Goal: Communication & Community: Answer question/provide support

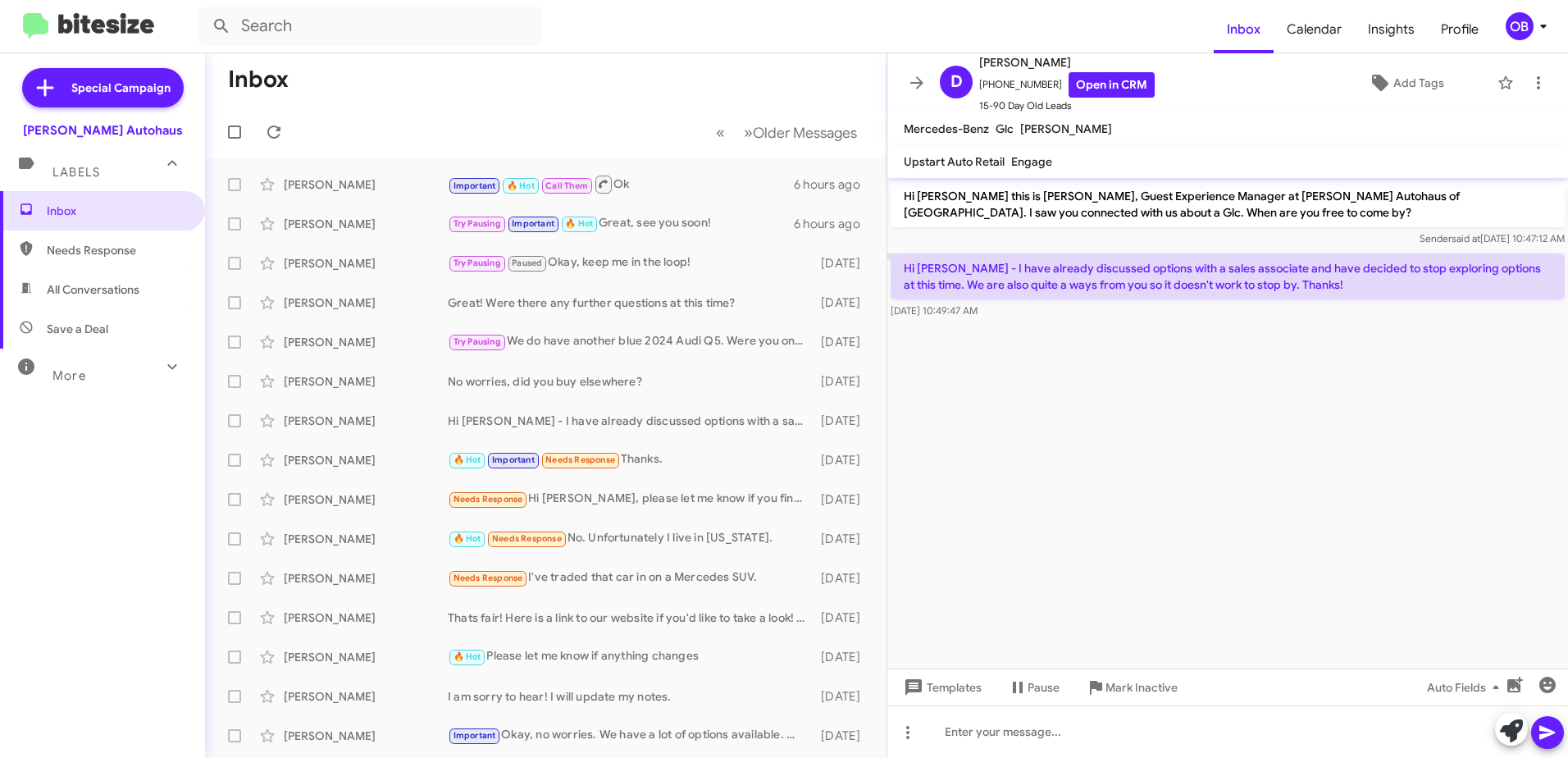
click at [74, 376] on span "More" at bounding box center [69, 376] width 33 height 15
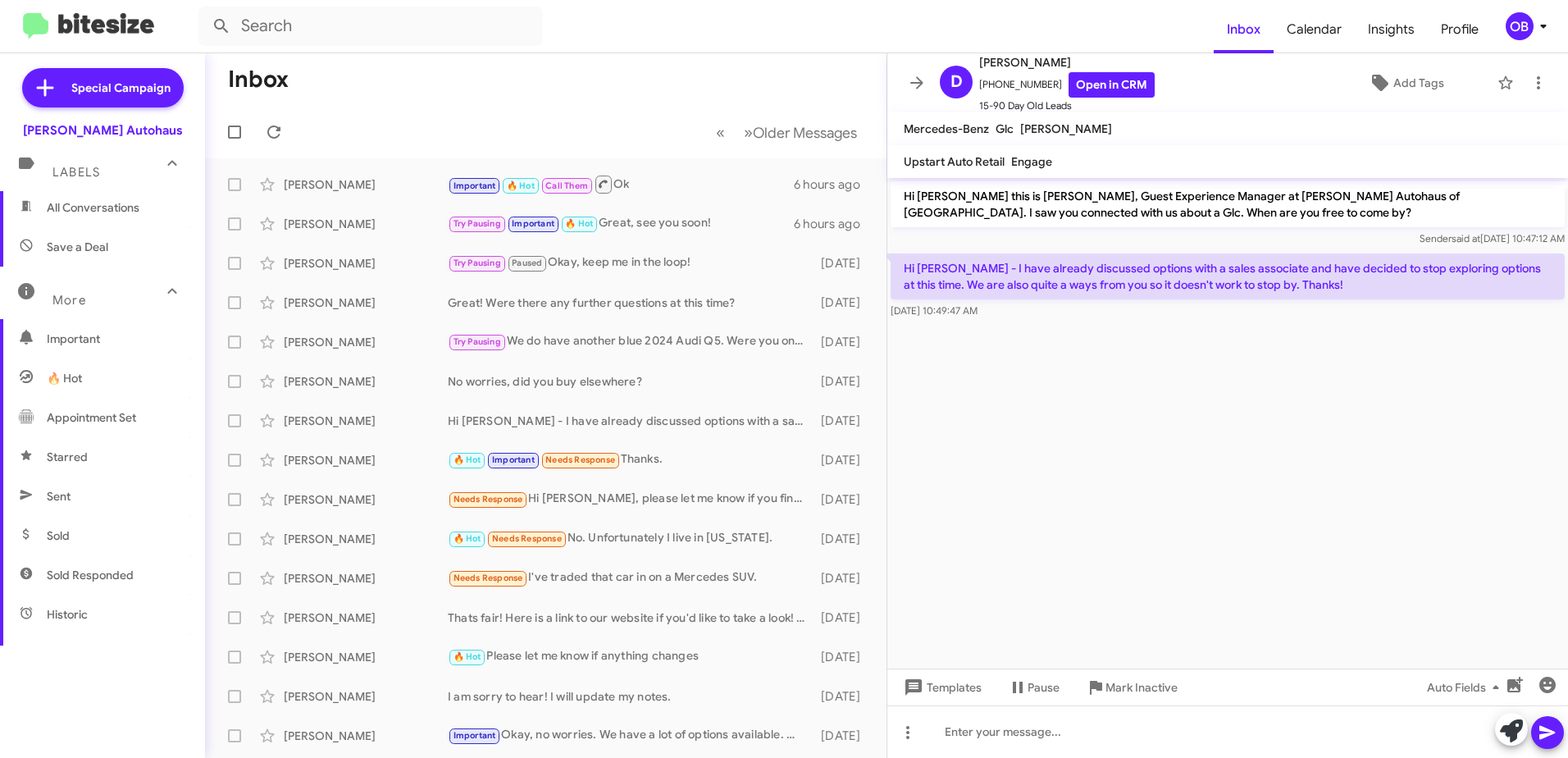
click at [93, 538] on span "Sold" at bounding box center [102, 536] width 205 height 39
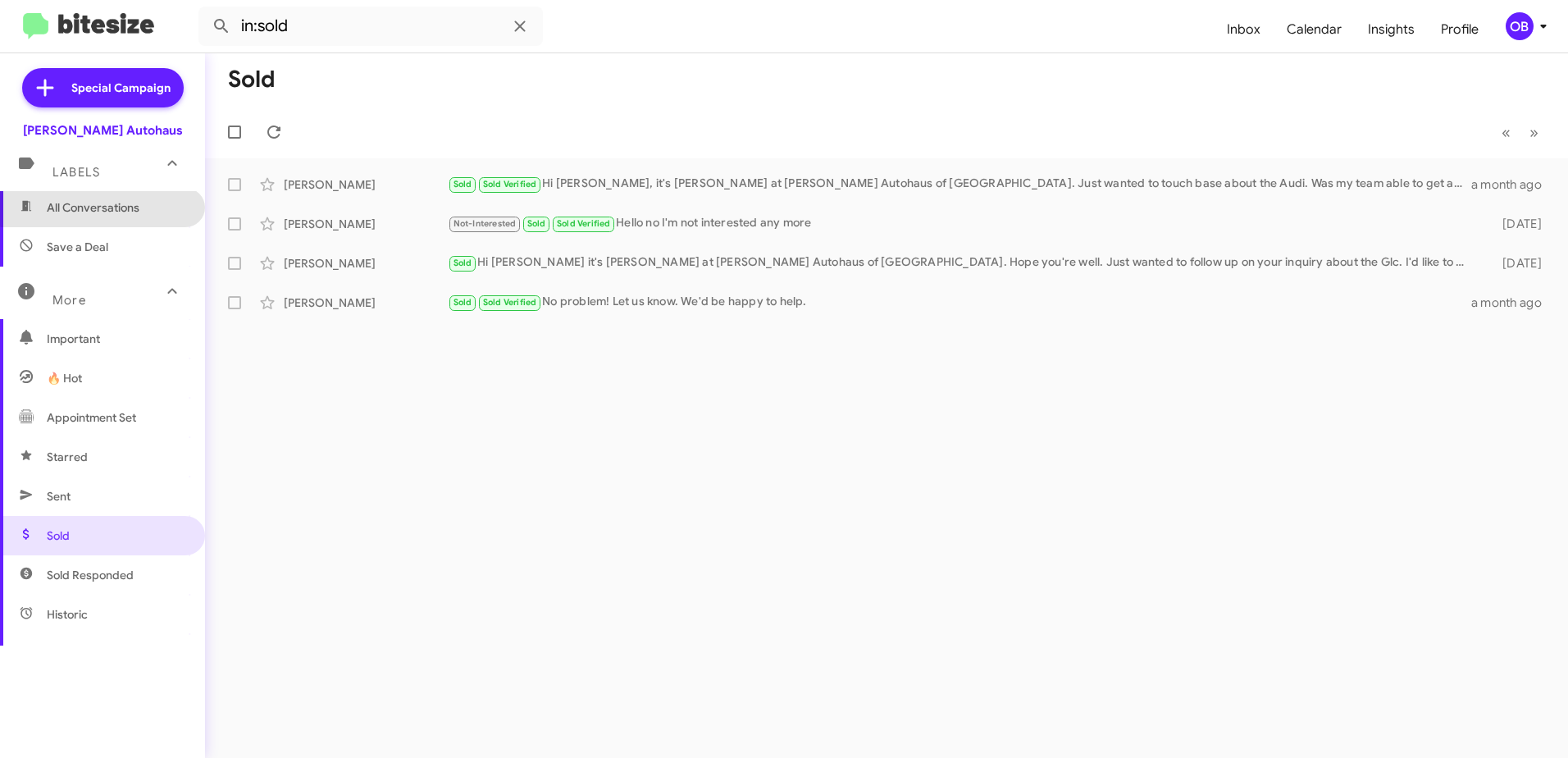
click at [129, 197] on span "All Conversations" at bounding box center [102, 208] width 205 height 39
type input "in:all-conversations"
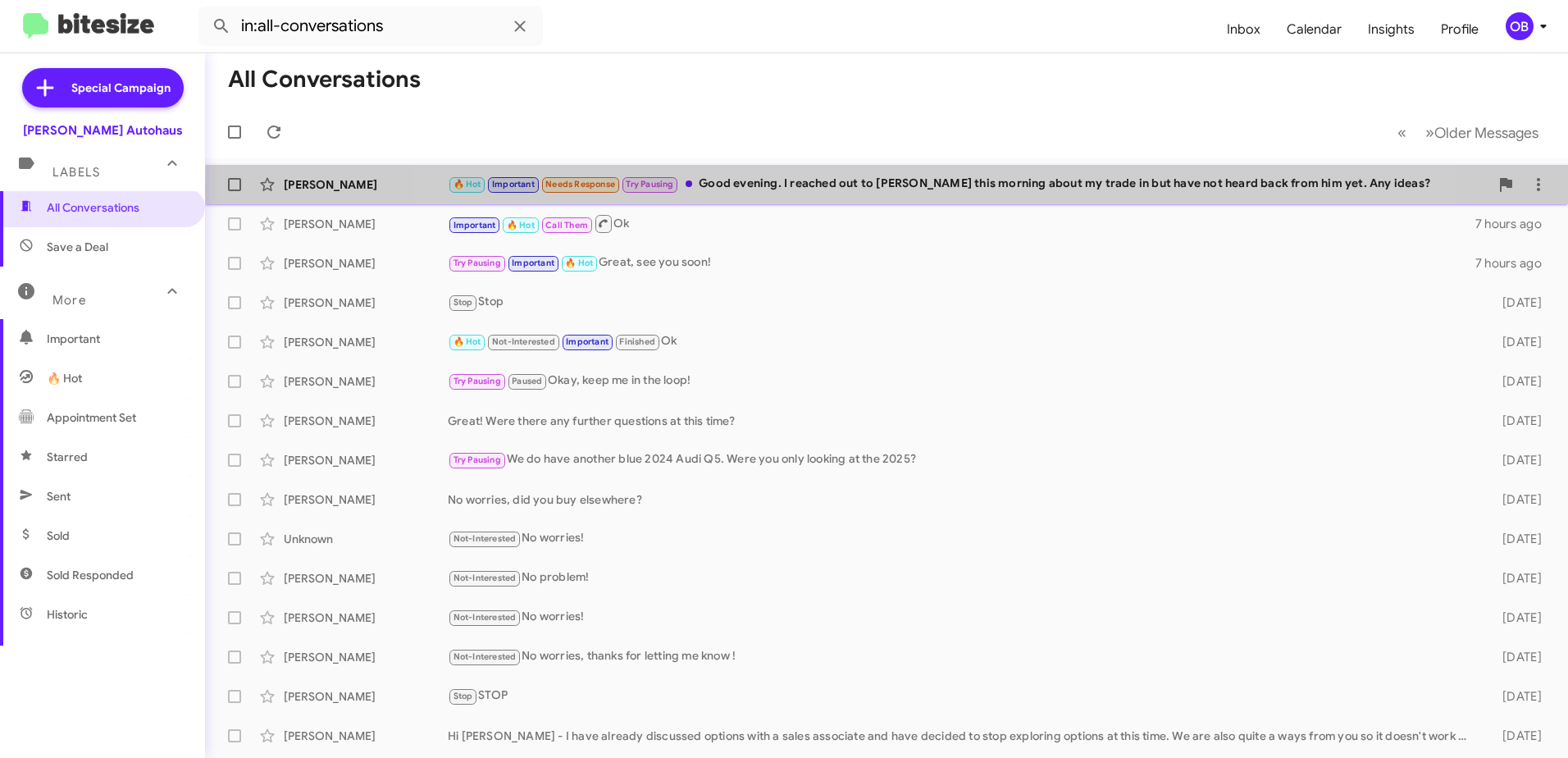
click at [937, 189] on div "🔥 Hot Important Needs Response Try Pausing Good evening. I reached out to [PERS…" at bounding box center [968, 184] width 1042 height 19
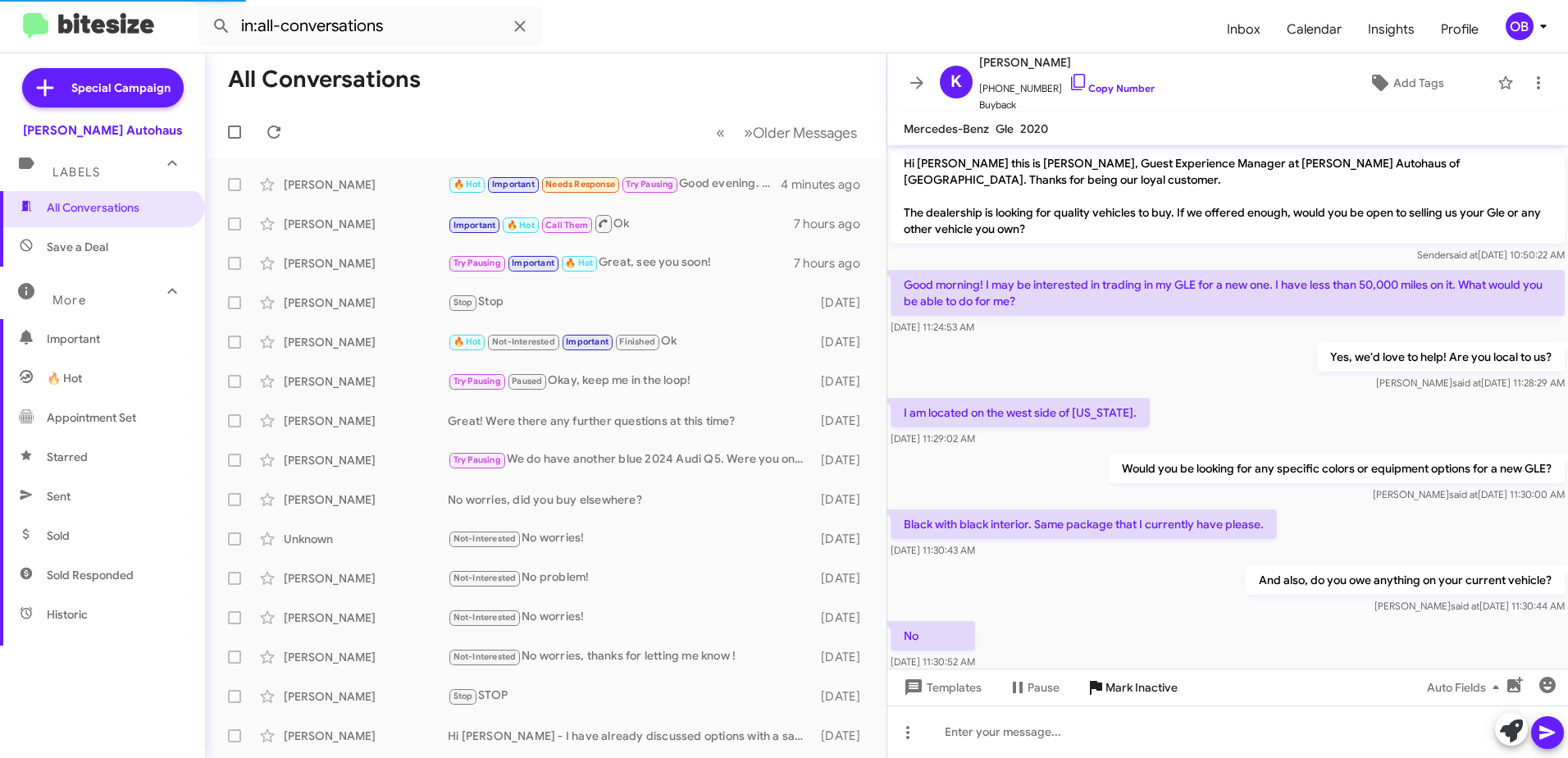
scroll to position [653, 0]
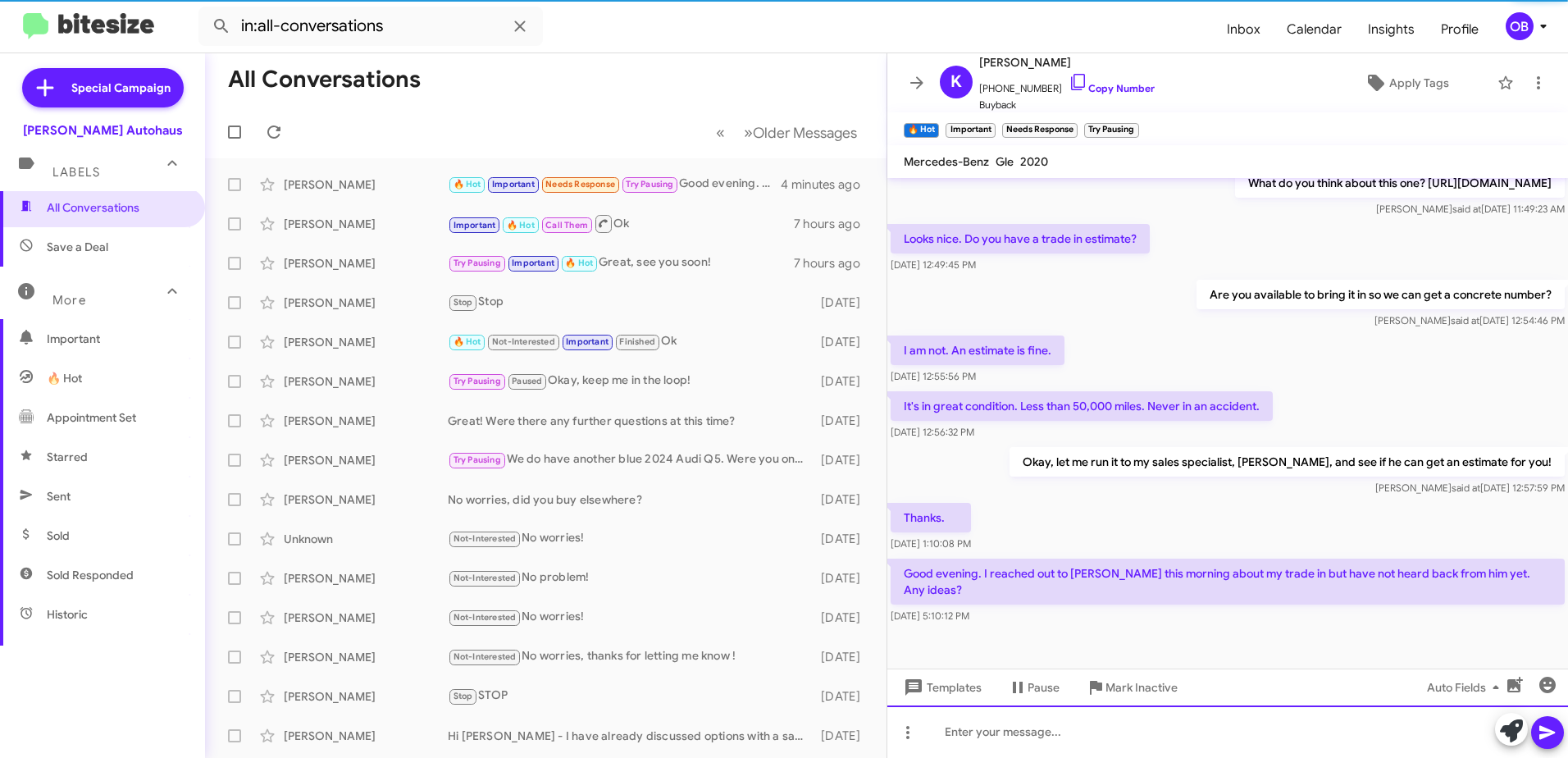
click at [1069, 725] on div at bounding box center [1228, 731] width 681 height 52
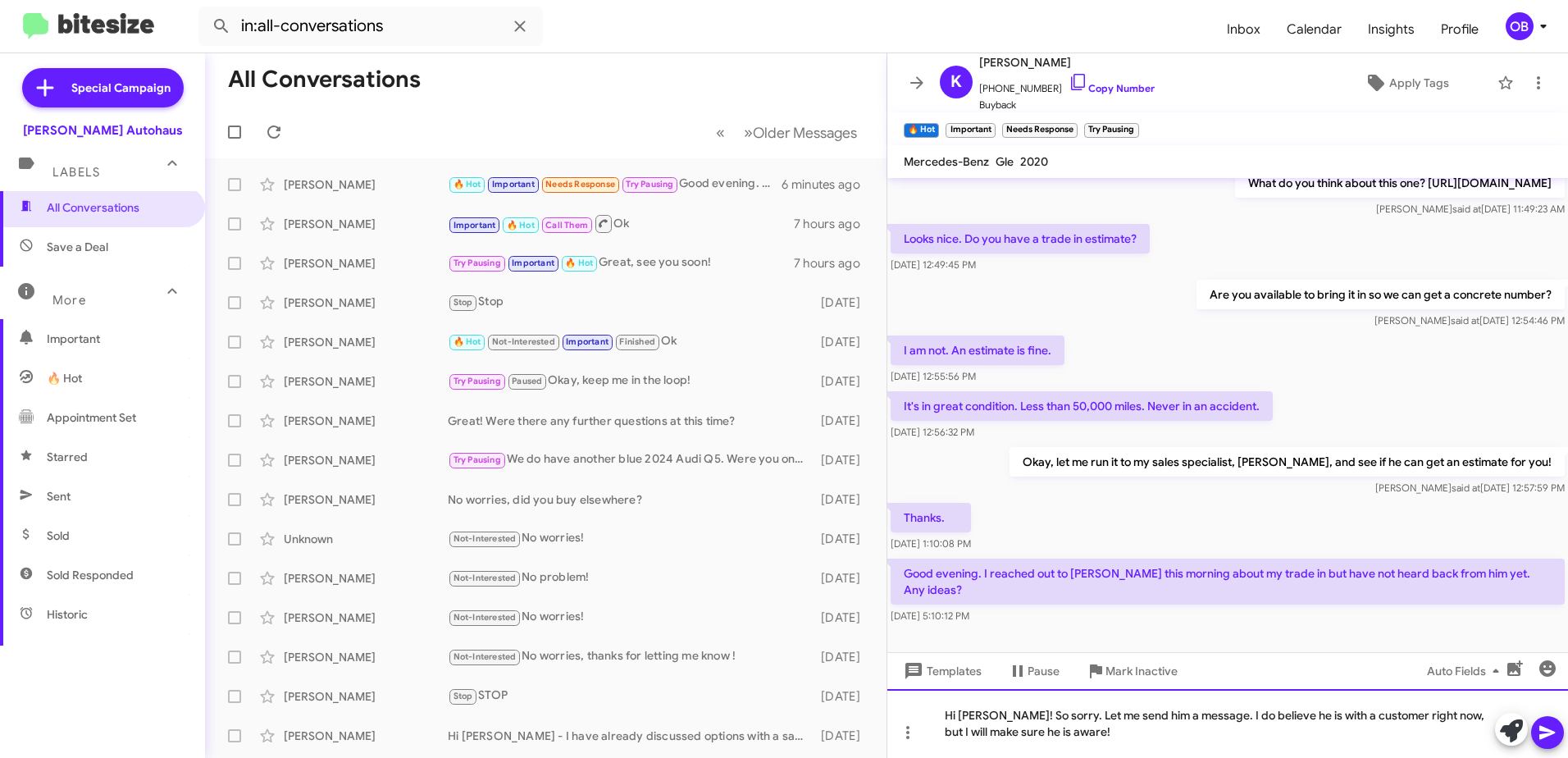
click at [1138, 746] on div "Hi [PERSON_NAME]! So sorry. Let me send him a message. I do believe he is with …" at bounding box center [1228, 724] width 681 height 69
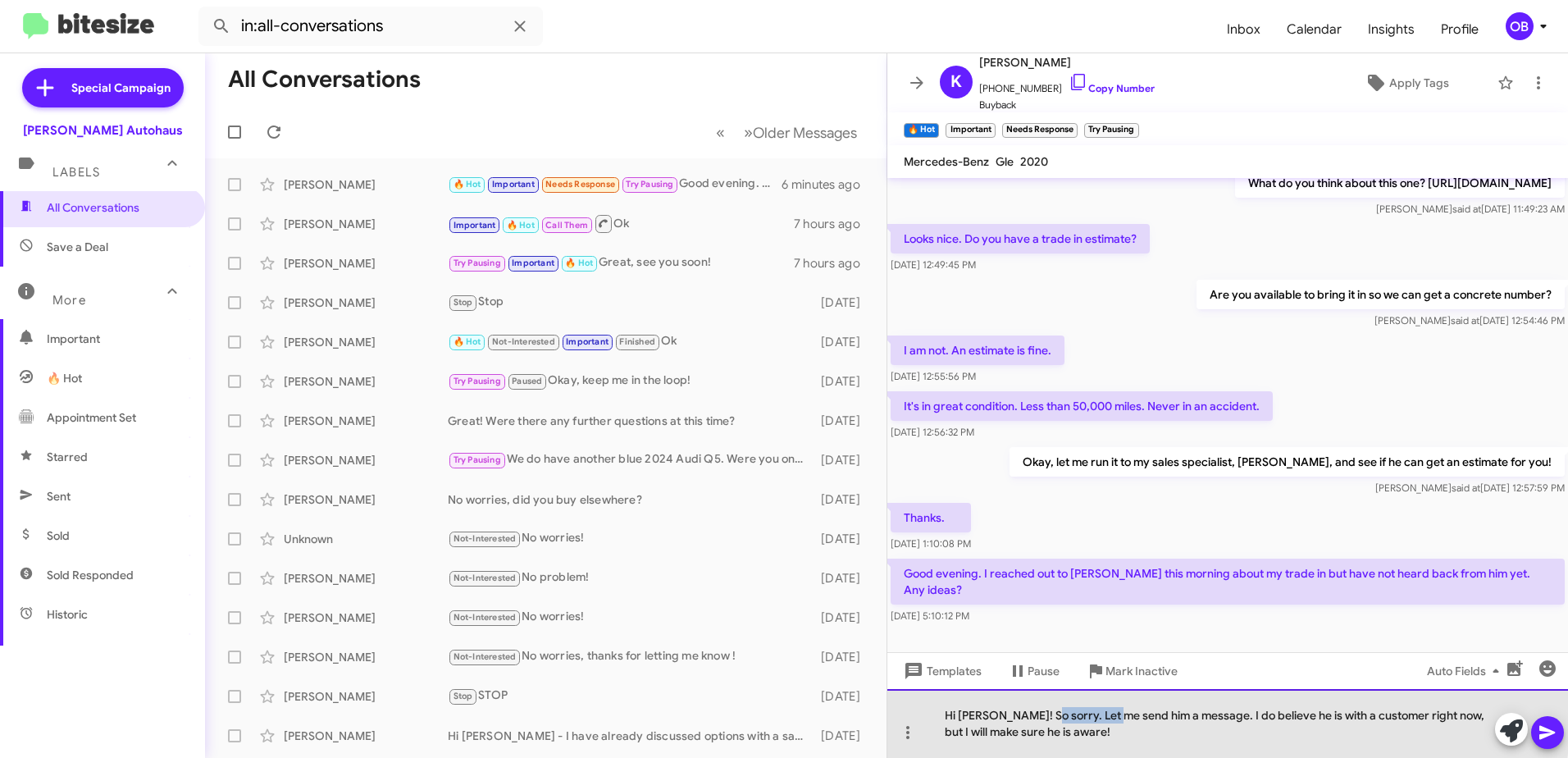
drag, startPoint x: 1110, startPoint y: 716, endPoint x: 1041, endPoint y: 719, distance: 69.1
click at [1041, 719] on div "Hi [PERSON_NAME]! So sorry. Let me send him a message. I do believe he is with …" at bounding box center [1228, 724] width 681 height 69
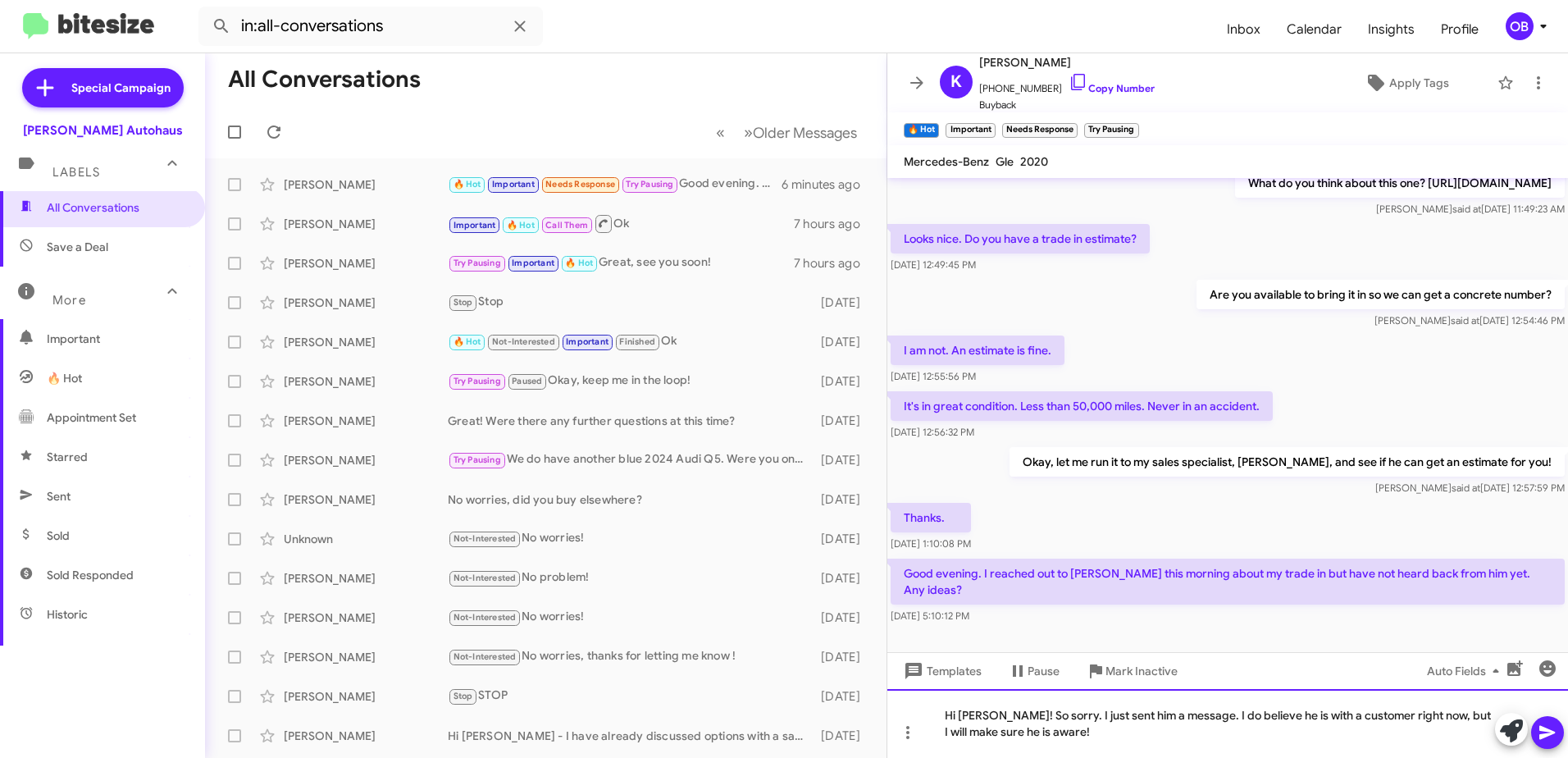
click at [1054, 736] on div "Hi [PERSON_NAME]! So sorry. I just sent him a message. I do believe he is with …" at bounding box center [1228, 724] width 681 height 69
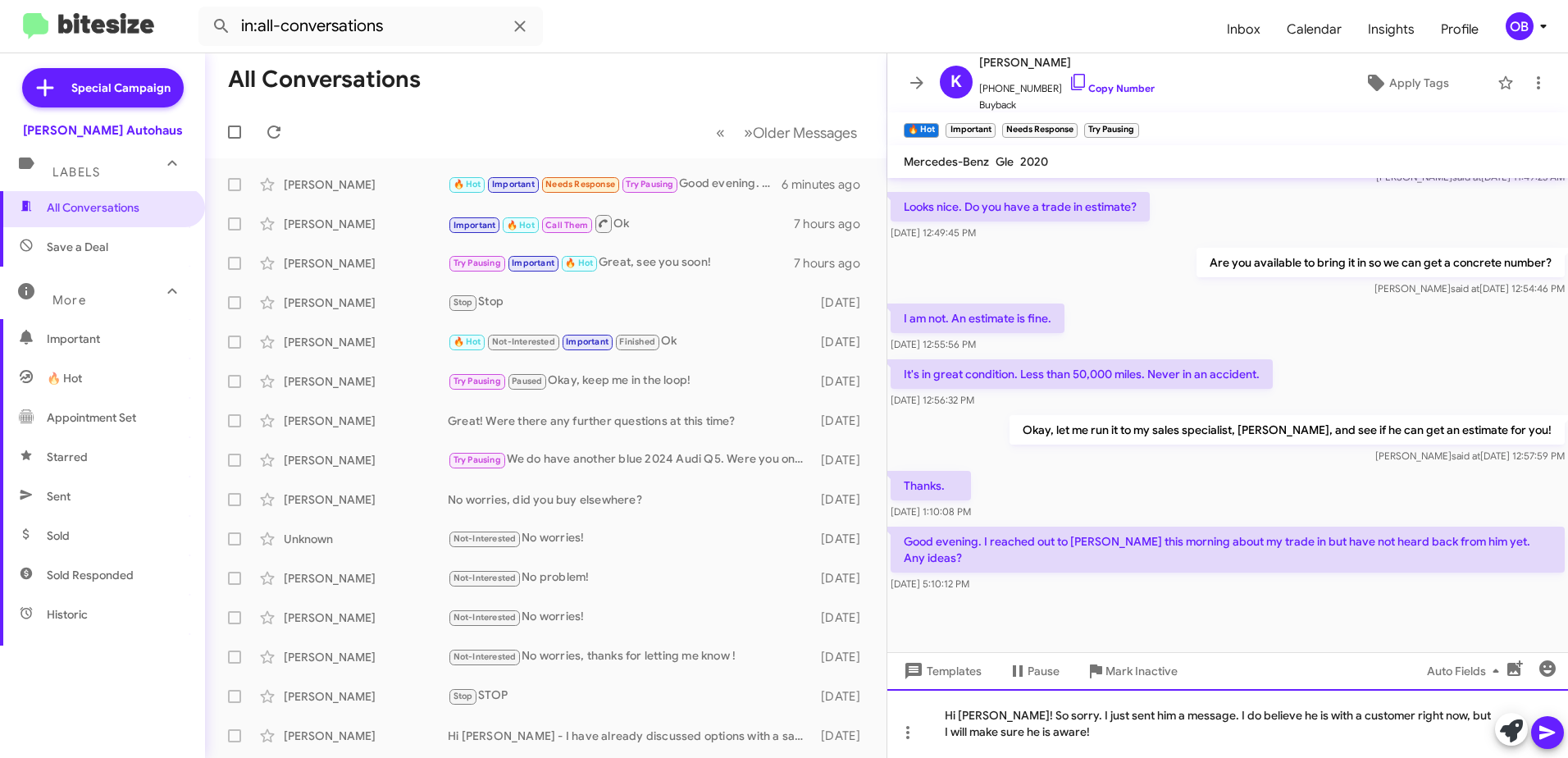
scroll to position [702, 0]
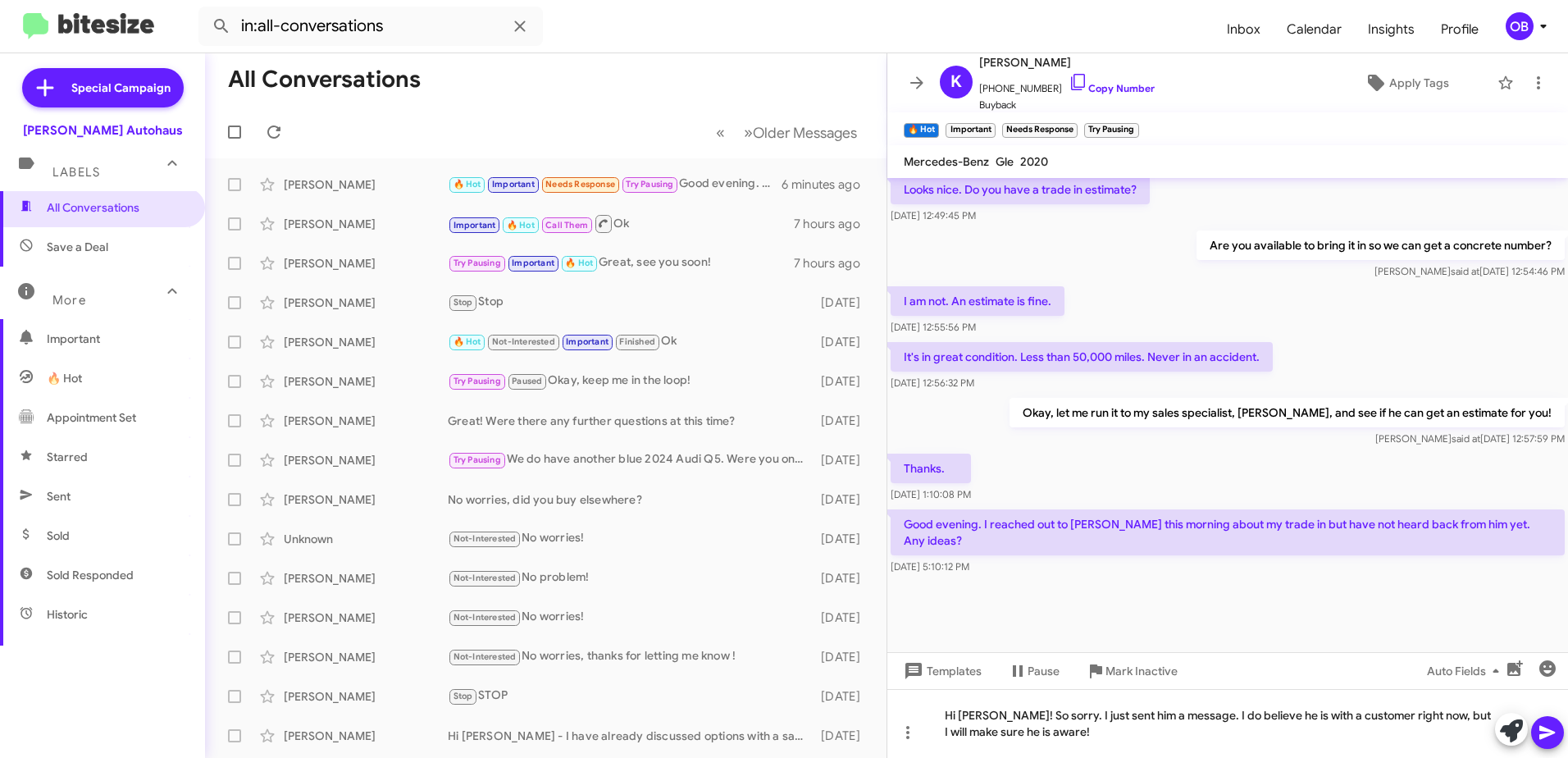
click at [1553, 746] on span at bounding box center [1547, 732] width 20 height 33
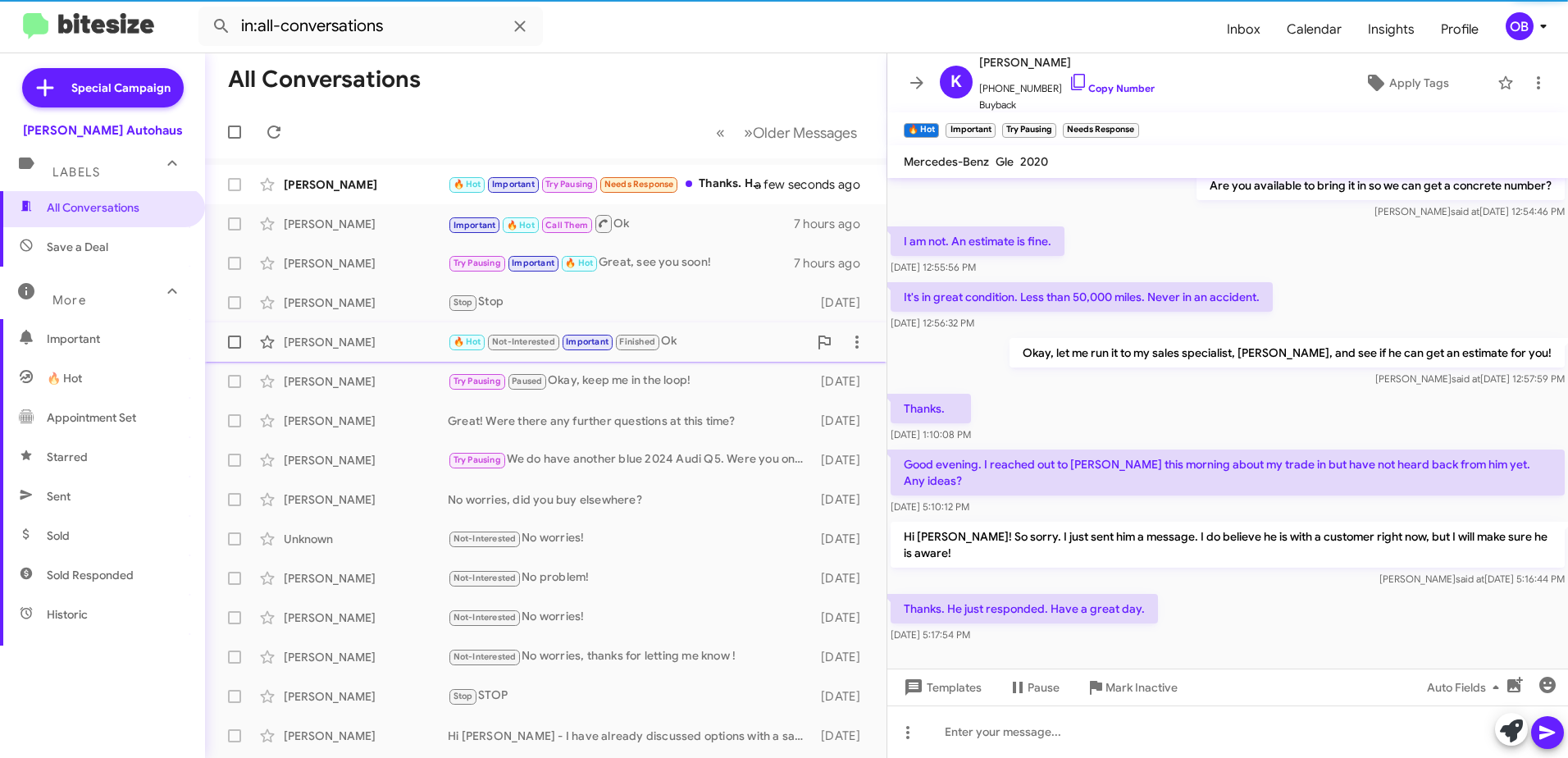
scroll to position [0, 0]
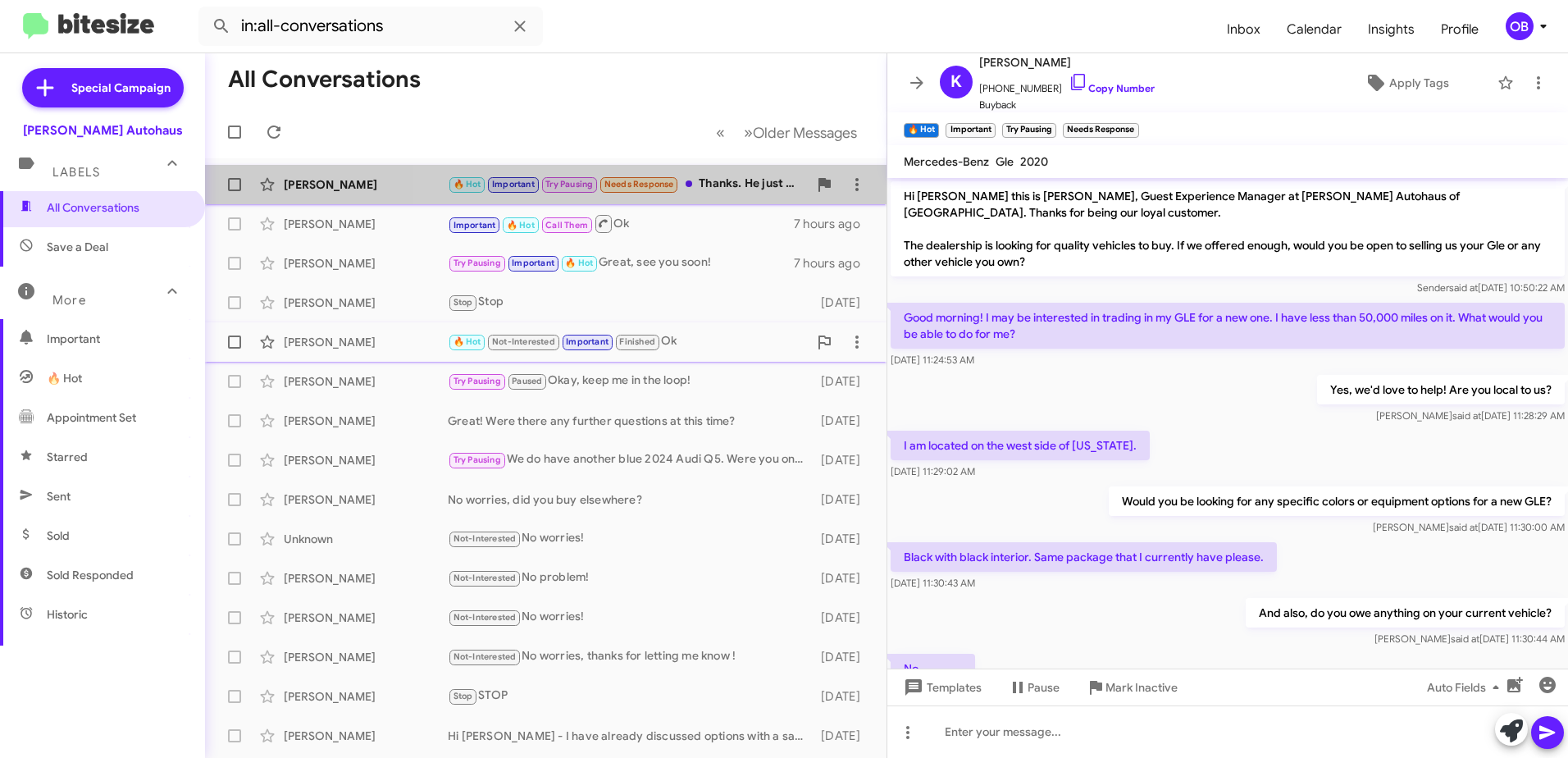
click at [711, 176] on div "🔥 Hot Important Try Pausing Needs Response Thanks. He just responded. Have a gr…" at bounding box center [628, 184] width 360 height 19
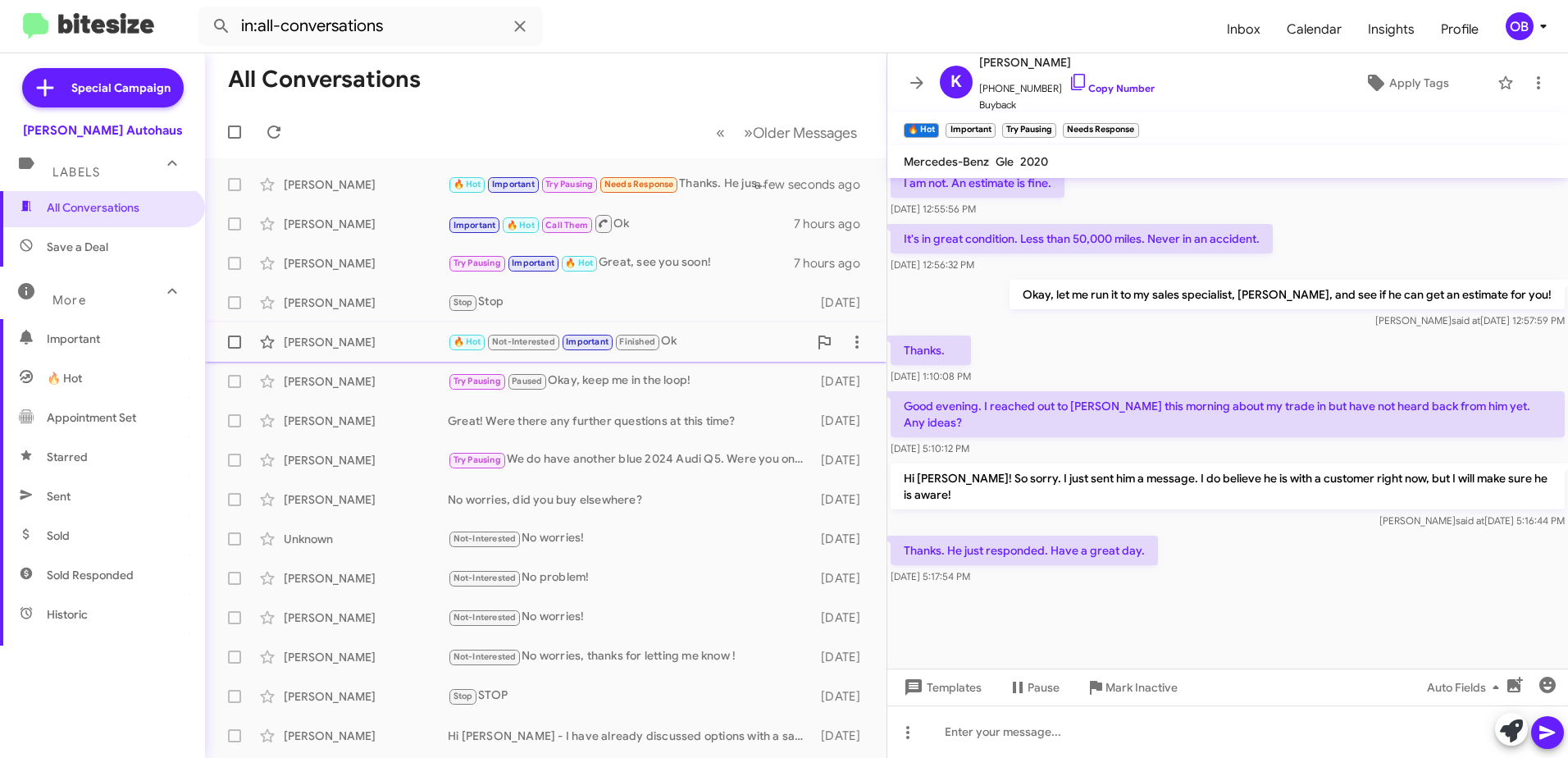
scroll to position [822, 0]
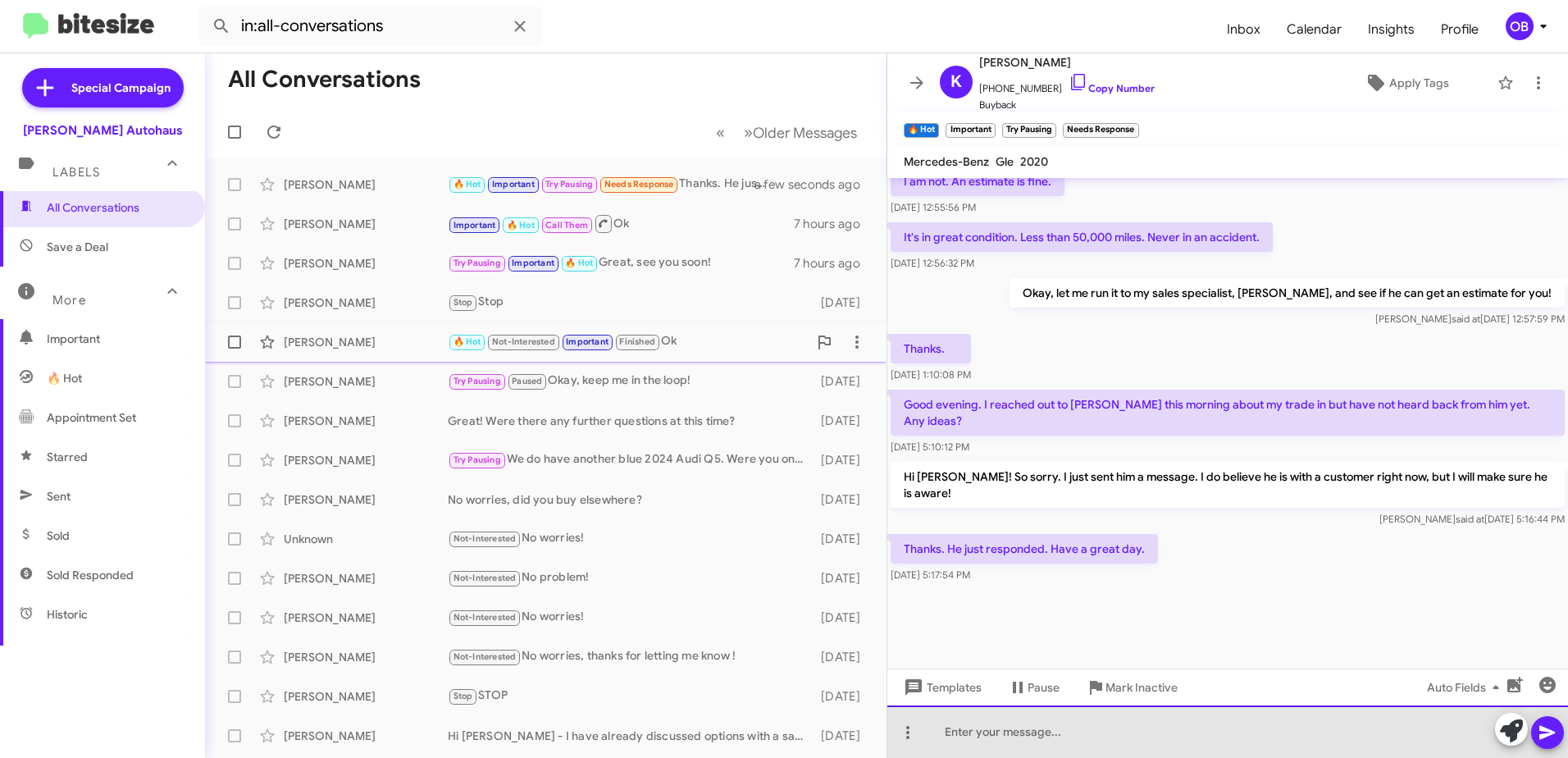
click at [1144, 736] on div at bounding box center [1228, 731] width 681 height 52
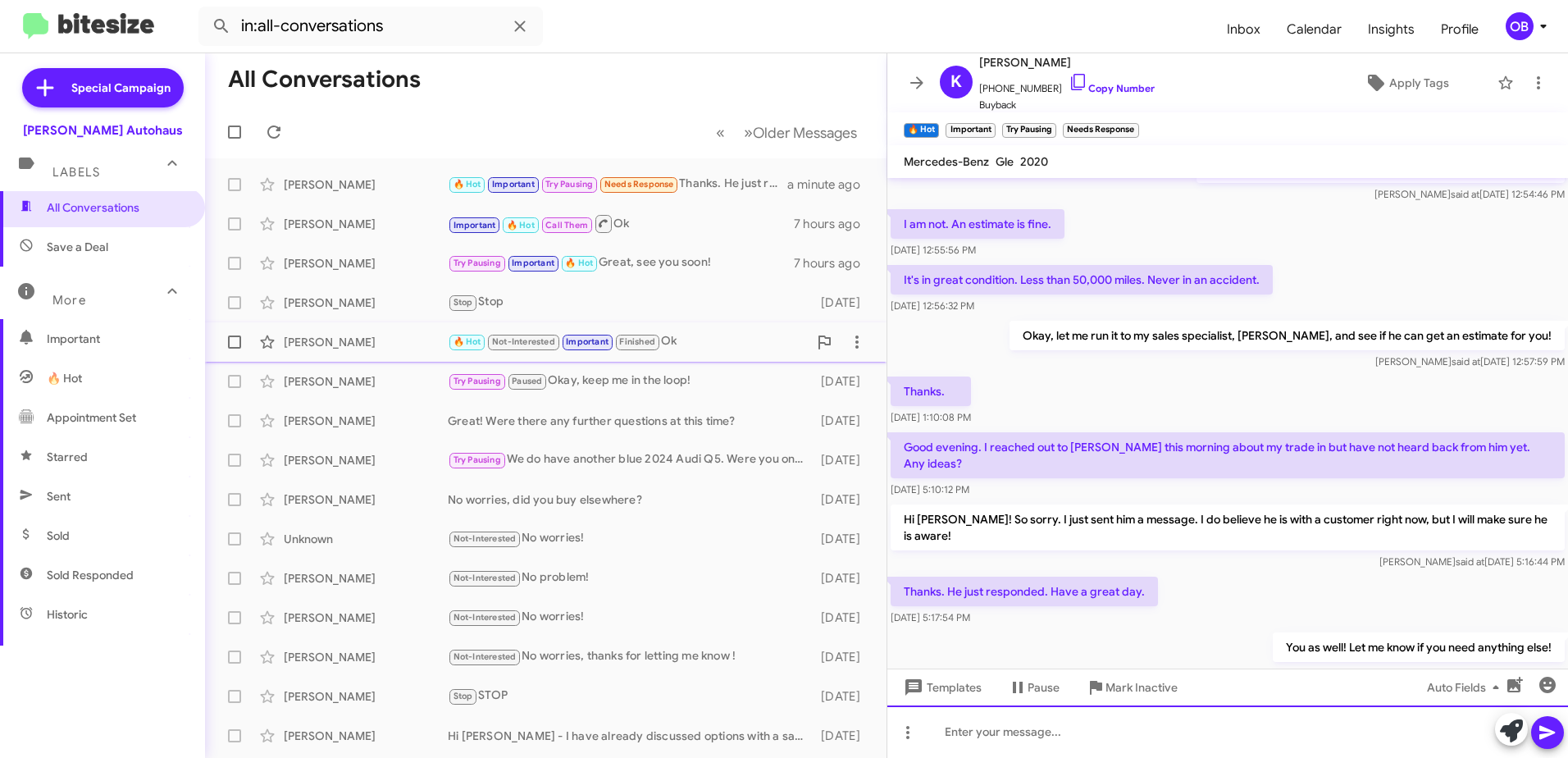
scroll to position [881, 0]
